Goal: Task Accomplishment & Management: Manage account settings

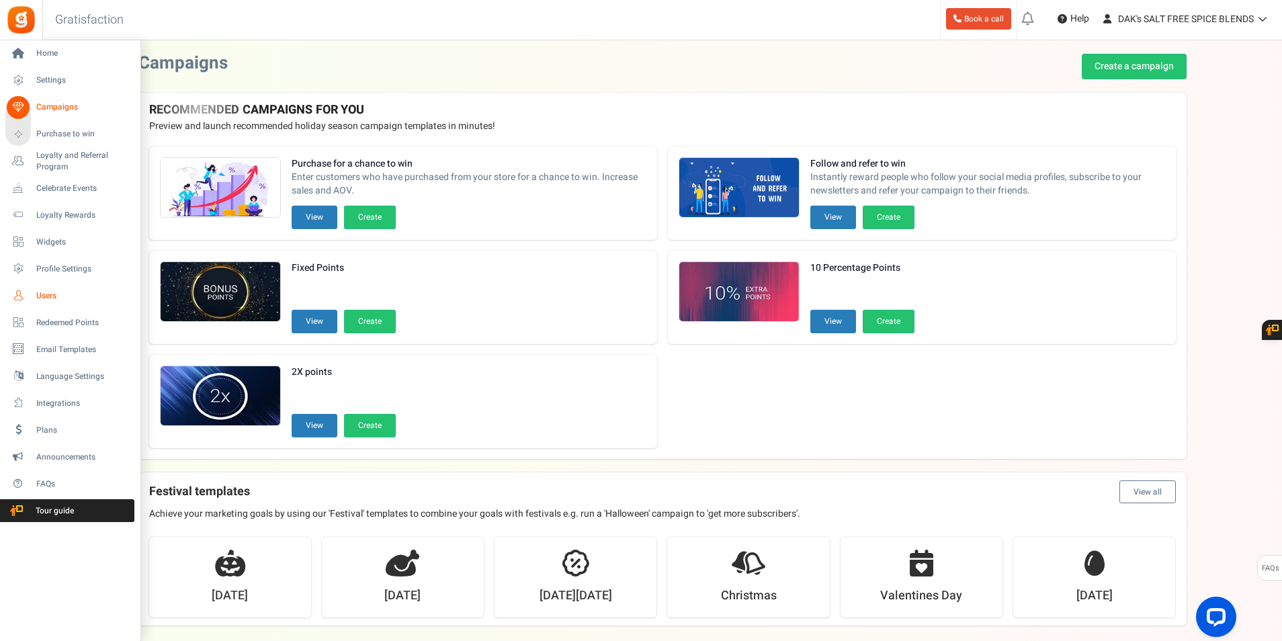
click at [41, 294] on span "Users" at bounding box center [83, 295] width 94 height 11
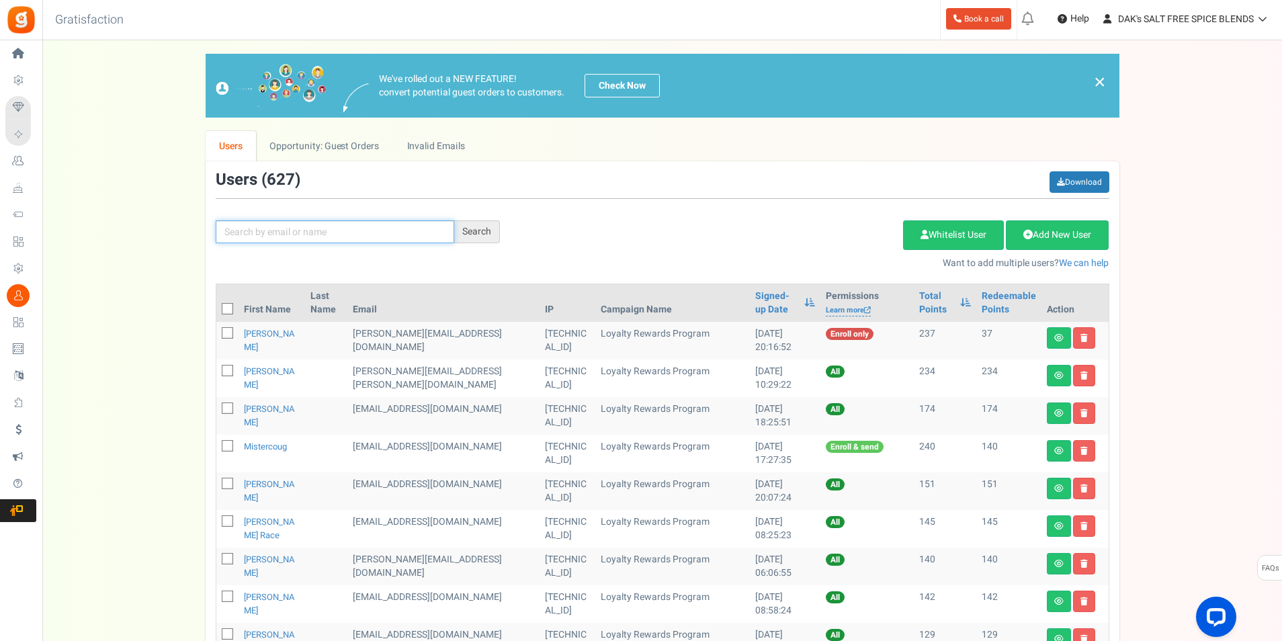
click at [324, 231] on input "text" at bounding box center [335, 231] width 239 height 23
type input "[PERSON_NAME]"
click at [483, 224] on div "Search" at bounding box center [477, 231] width 46 height 23
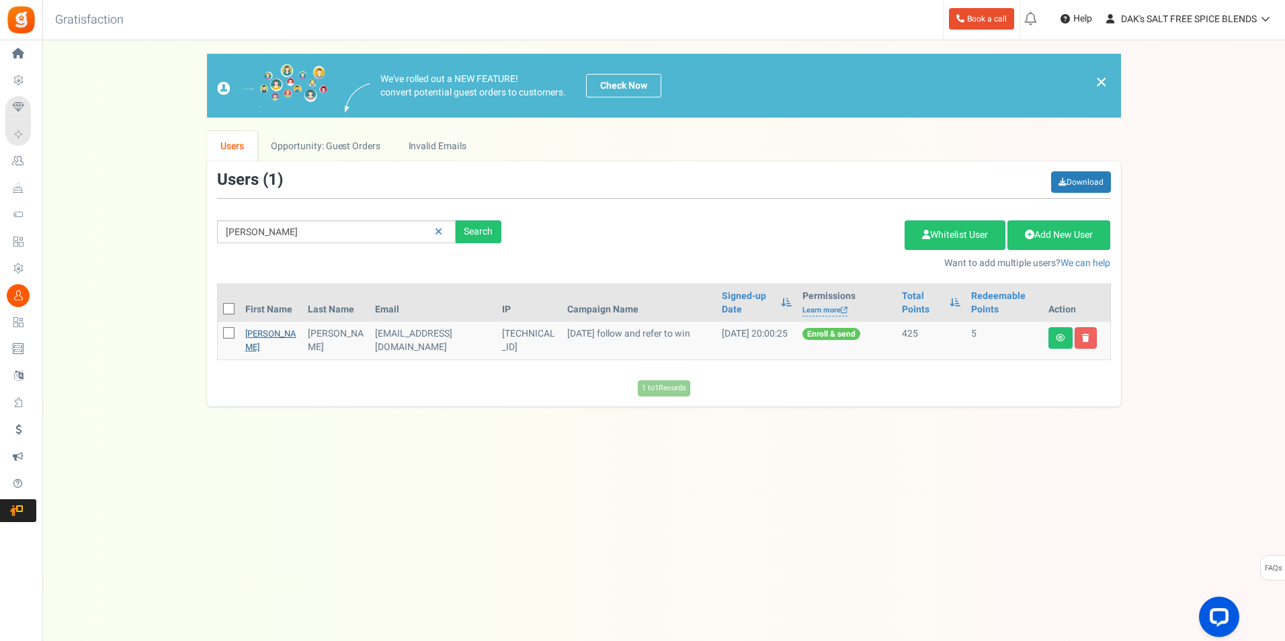
click at [260, 335] on link "[PERSON_NAME]" at bounding box center [270, 340] width 51 height 26
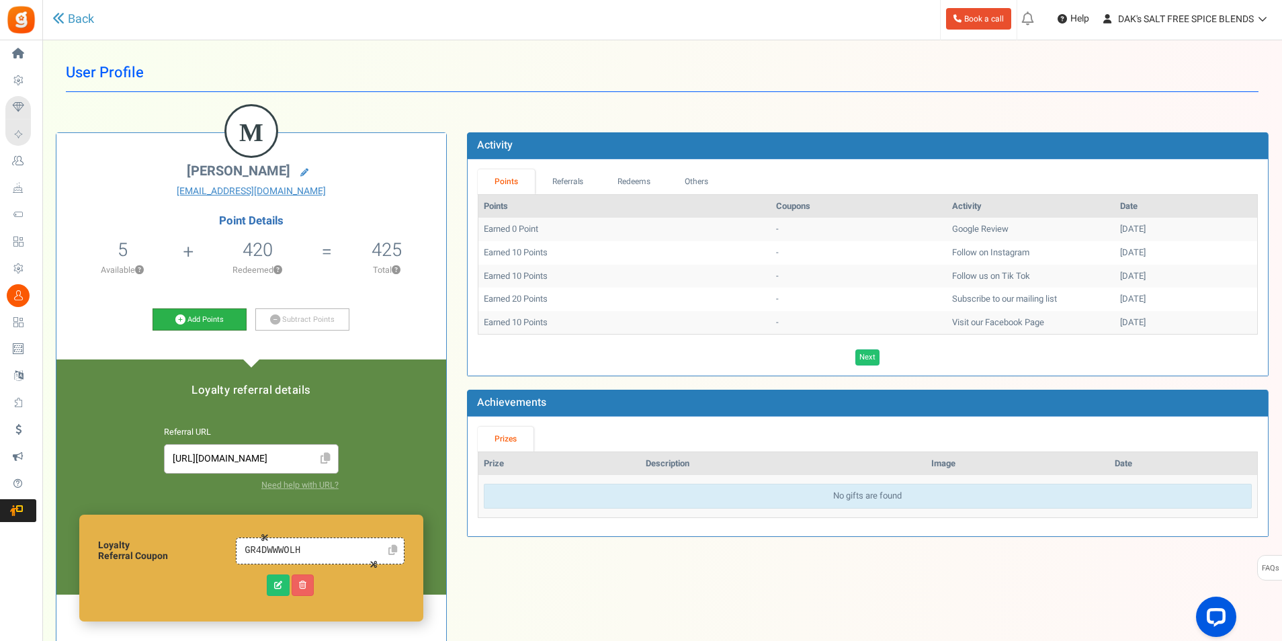
click at [206, 314] on link "Add Points" at bounding box center [200, 319] width 94 height 23
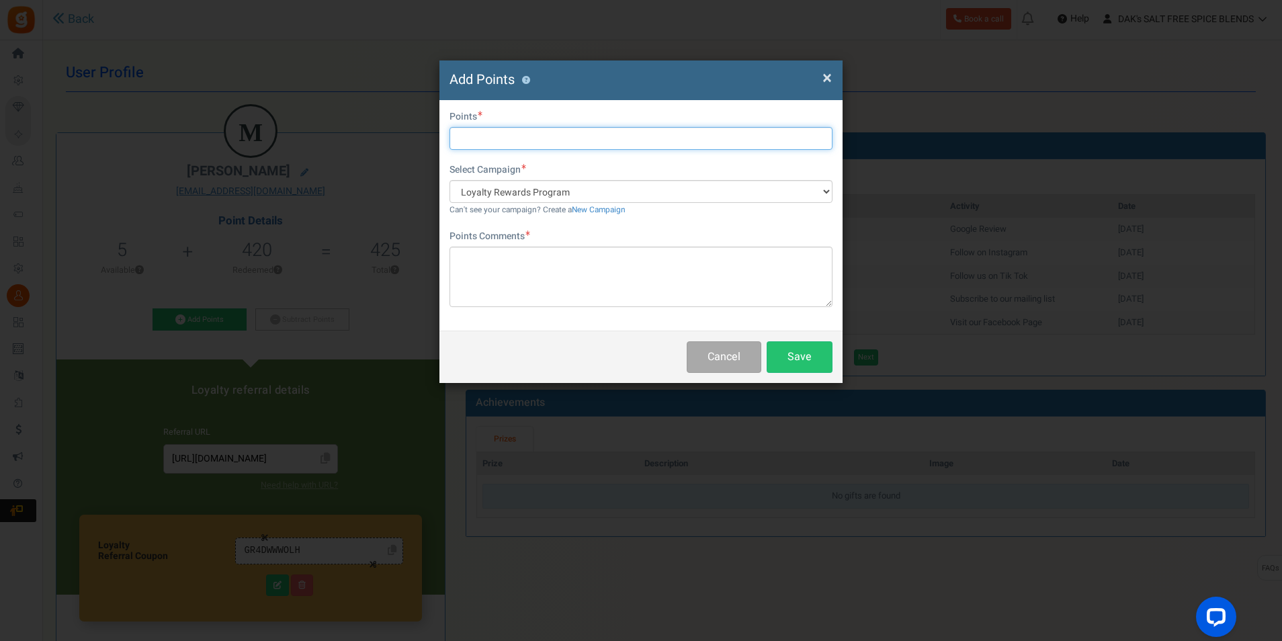
click at [487, 142] on input "text" at bounding box center [641, 138] width 383 height 23
type input "100"
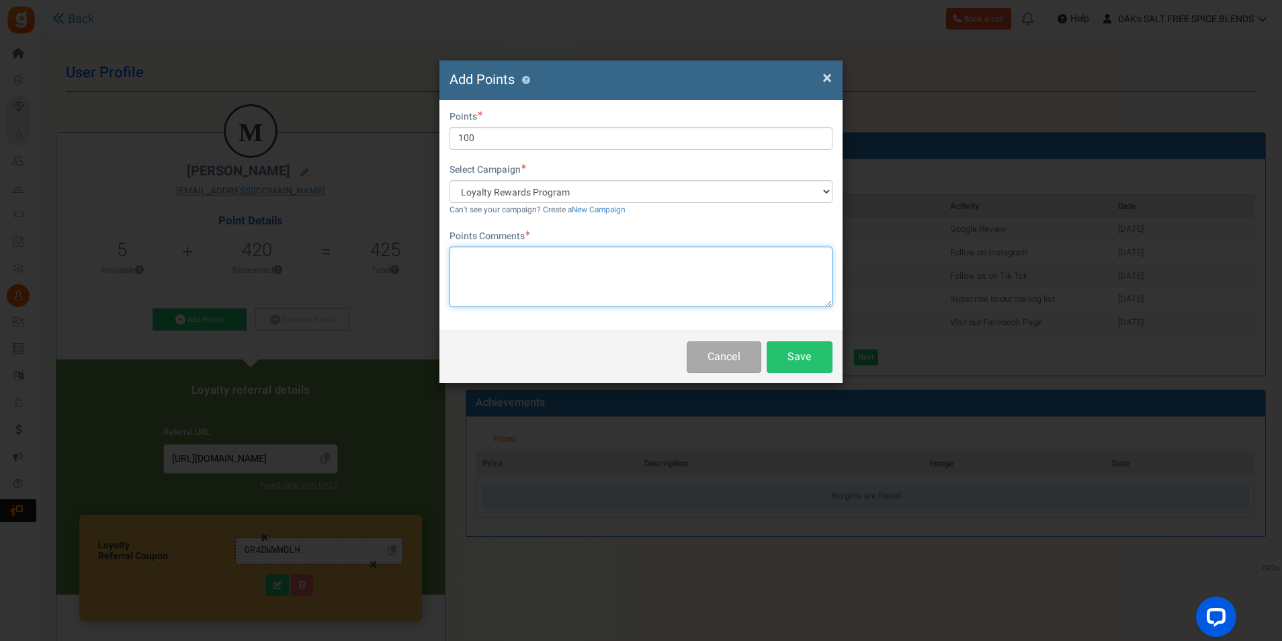
click at [499, 271] on textarea at bounding box center [641, 277] width 383 height 60
type textarea "Google review. Thank you"
click at [789, 355] on button "Save" at bounding box center [800, 357] width 66 height 32
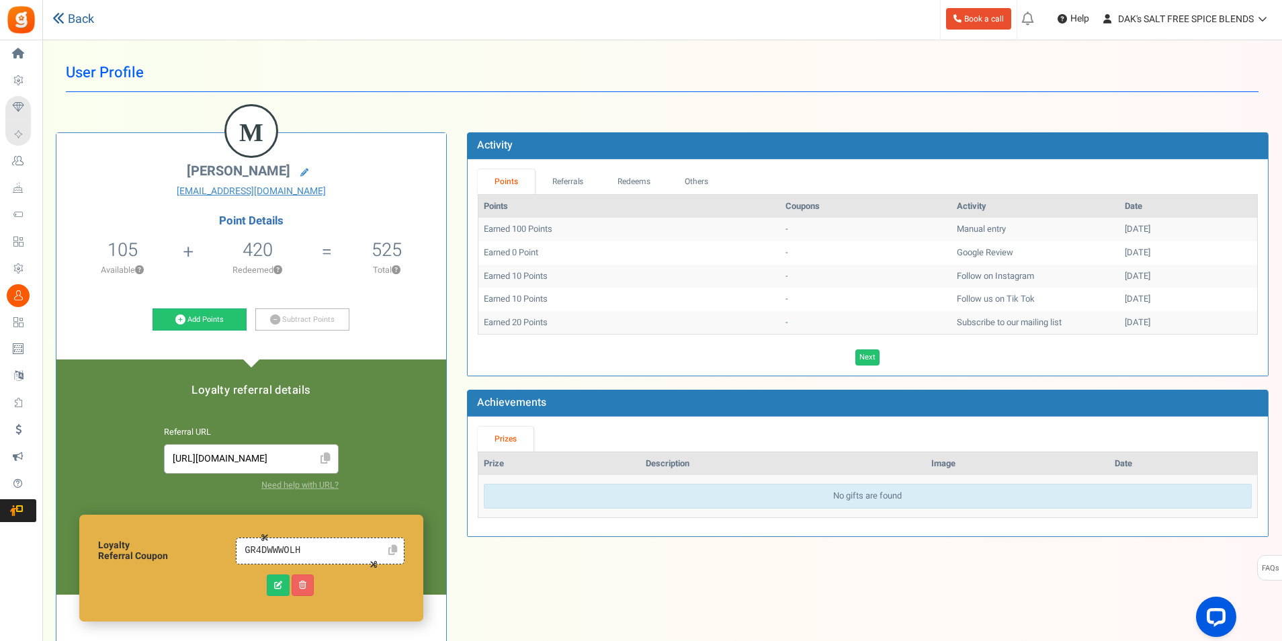
click at [77, 15] on link "Back" at bounding box center [73, 19] width 42 height 17
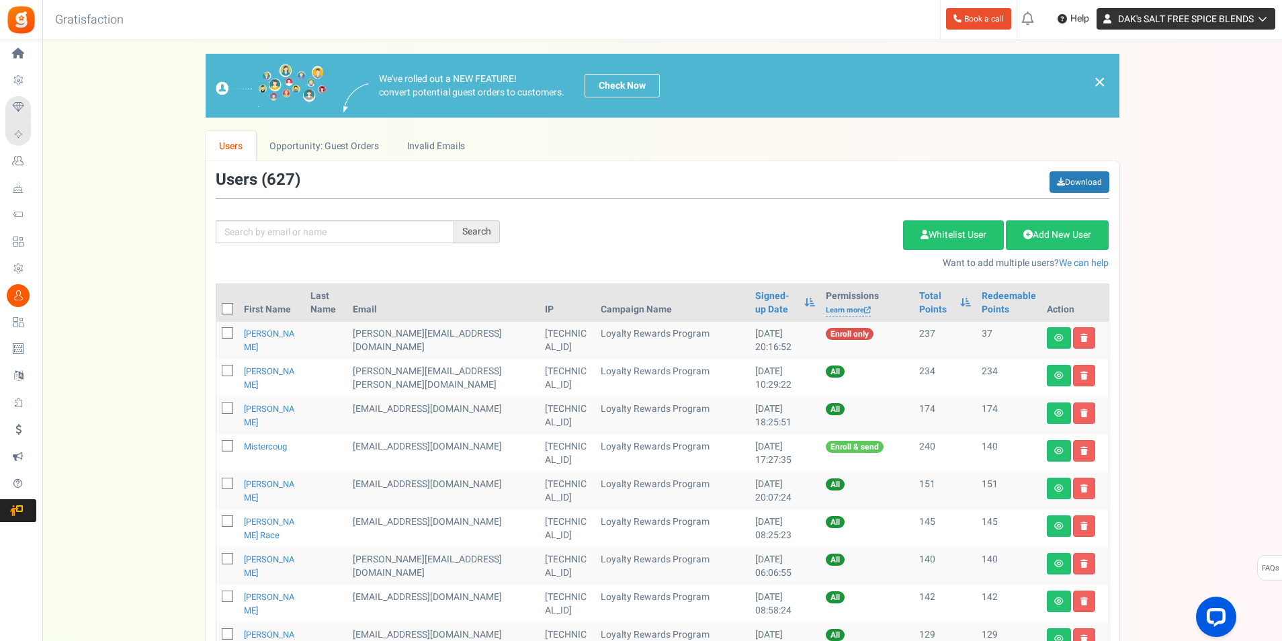
click at [1148, 19] on span "DAK's SALT FREE SPICE BLENDS" at bounding box center [1186, 19] width 136 height 14
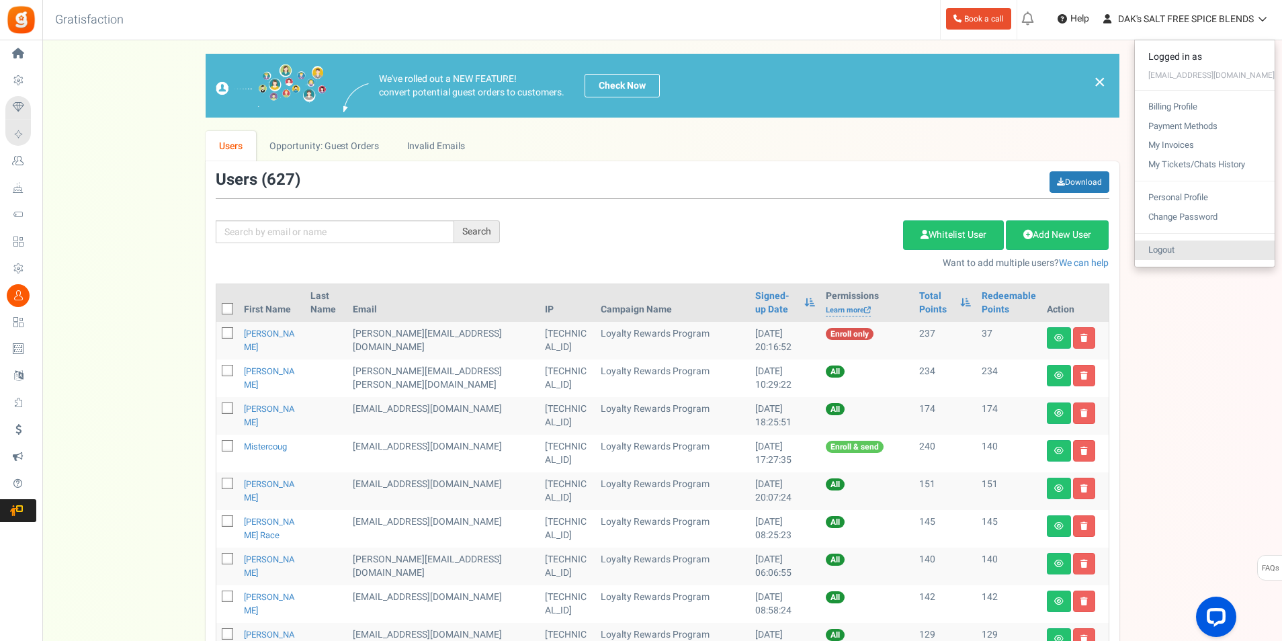
click at [1179, 245] on link "Logout" at bounding box center [1205, 250] width 140 height 19
